Goal: Transaction & Acquisition: Purchase product/service

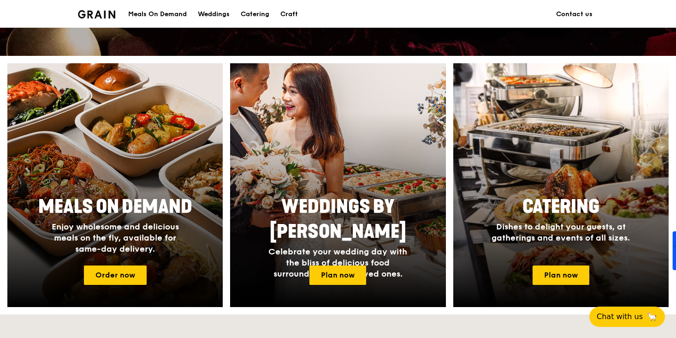
scroll to position [361, 0]
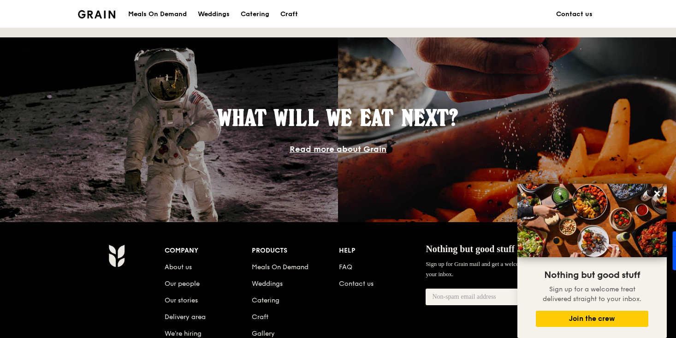
scroll to position [893, 0]
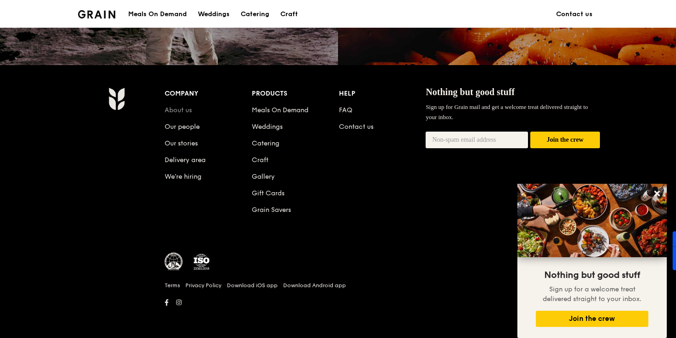
click at [178, 112] on link "About us" at bounding box center [178, 110] width 27 height 8
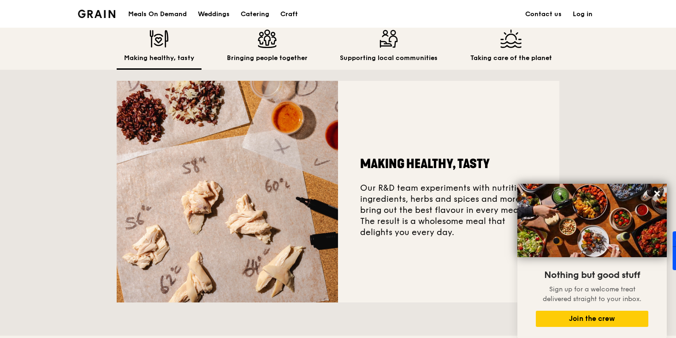
scroll to position [262, 0]
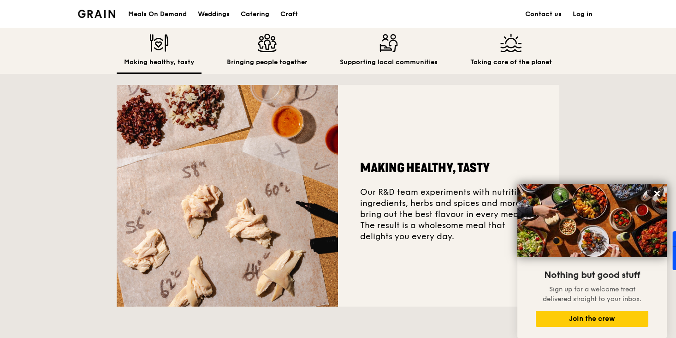
click at [176, 14] on div "Meals On Demand" at bounding box center [157, 14] width 59 height 28
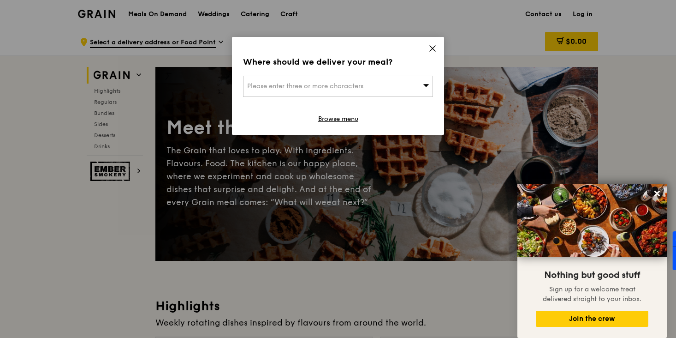
click at [433, 50] on icon at bounding box center [432, 48] width 8 height 8
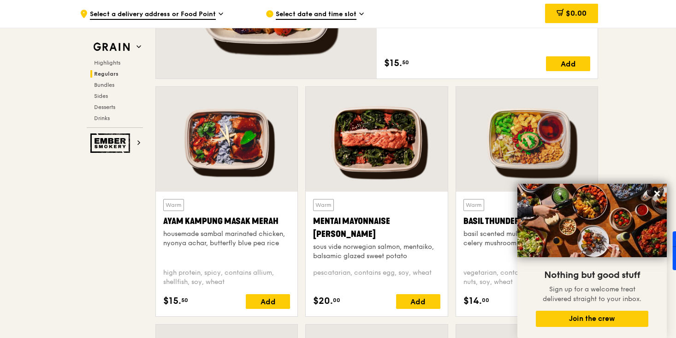
scroll to position [802, 0]
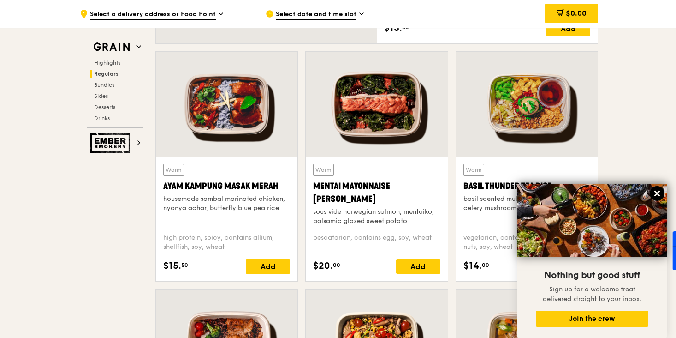
click at [656, 193] on icon at bounding box center [657, 193] width 6 height 6
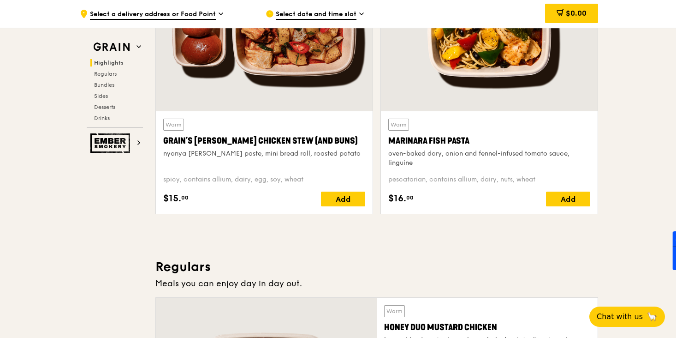
scroll to position [424, 0]
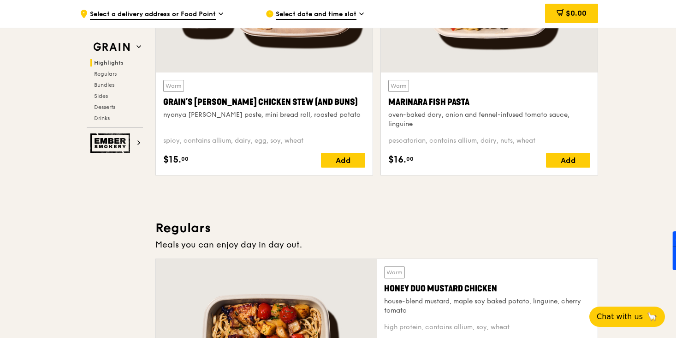
click at [143, 17] on span "Select a delivery address or Food Point" at bounding box center [153, 15] width 126 height 10
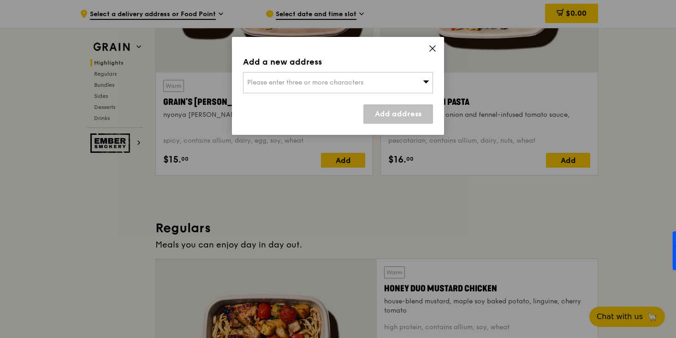
click at [434, 47] on icon at bounding box center [433, 49] width 6 height 6
